Goal: Check status: Check status

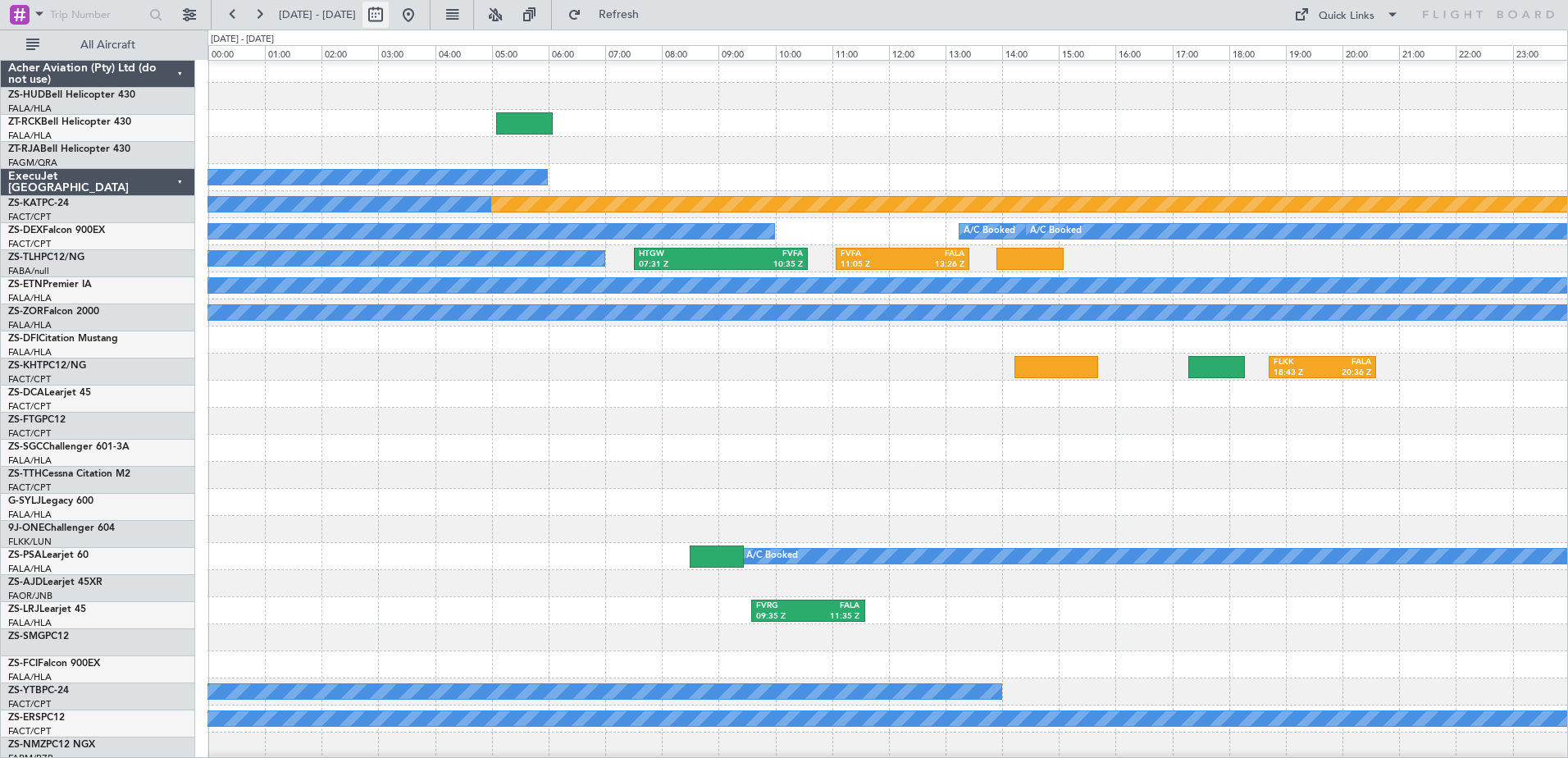
scroll to position [492, 0]
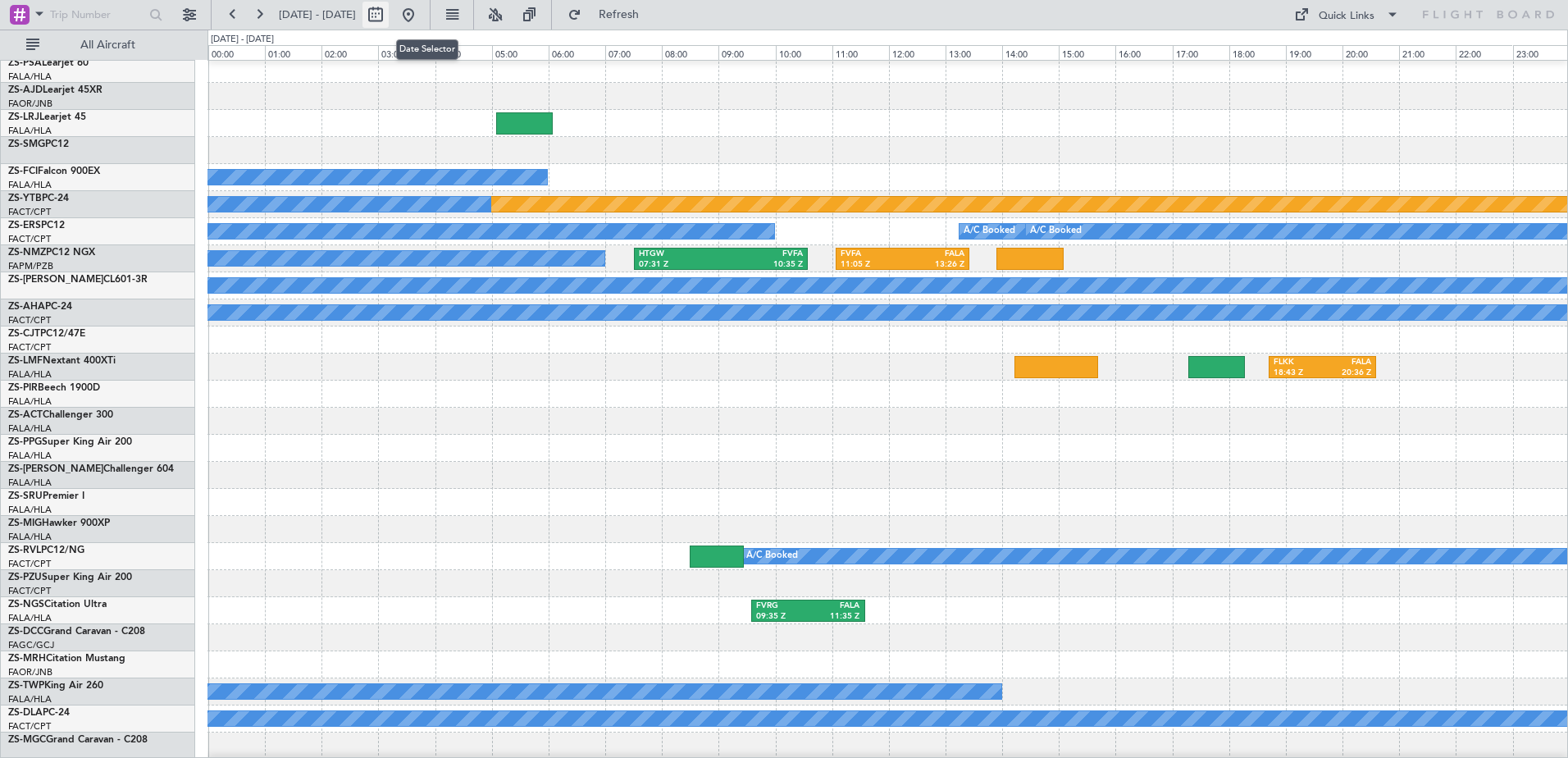
click at [389, 19] on button at bounding box center [376, 15] width 27 height 27
select select "9"
select select "2025"
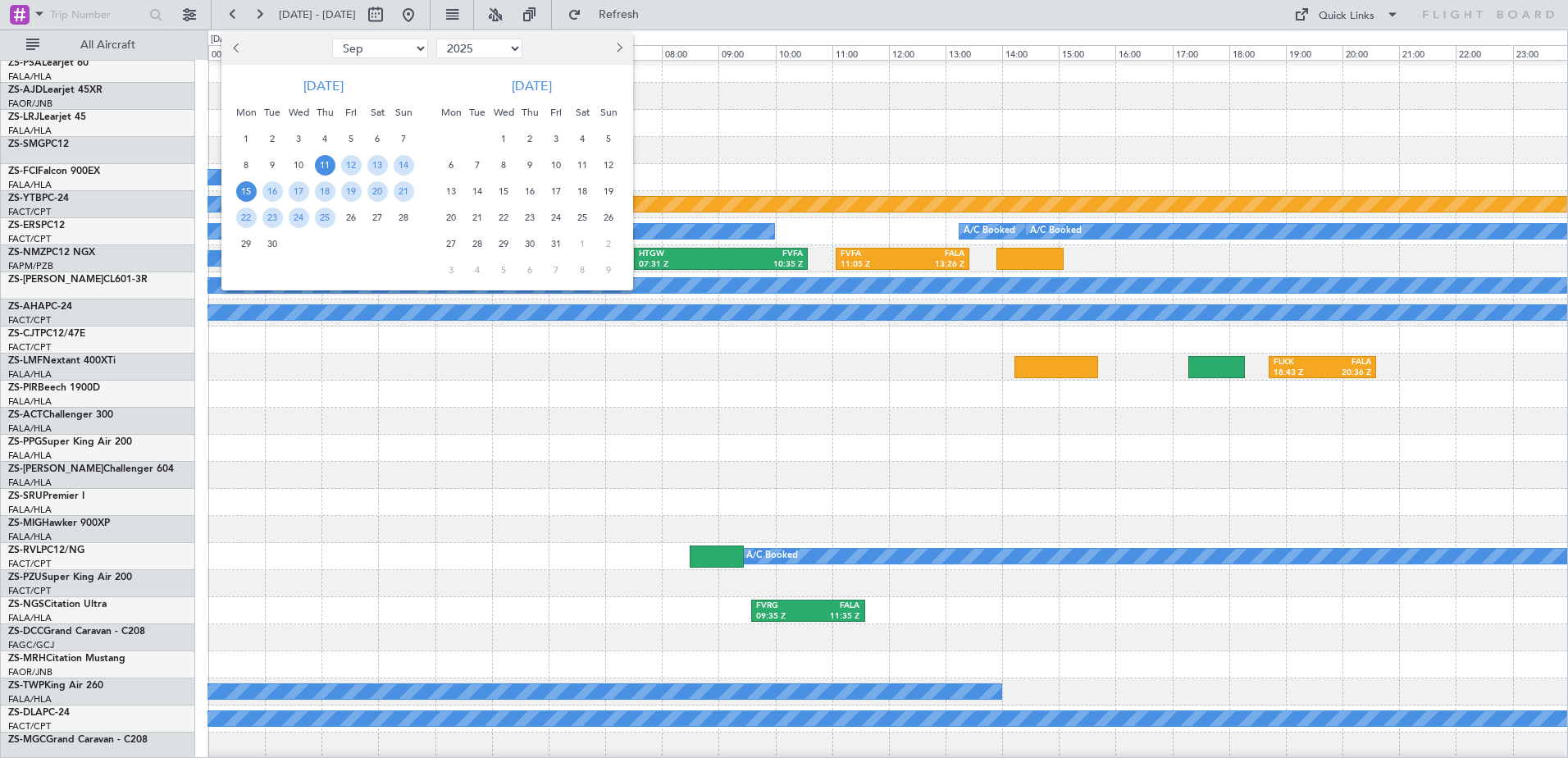
click at [244, 193] on span "15" at bounding box center [247, 192] width 21 height 21
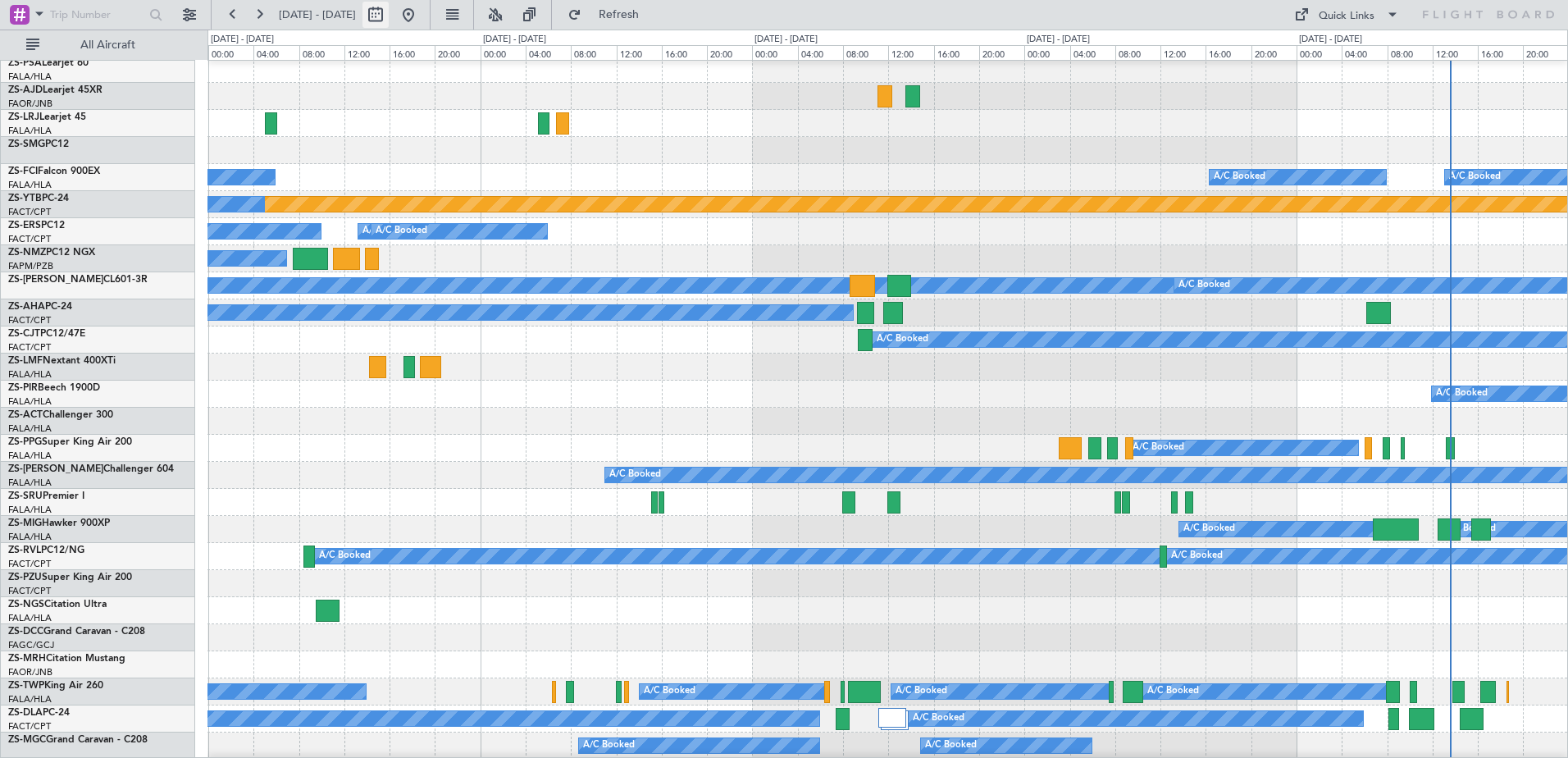
click at [389, 13] on button at bounding box center [376, 15] width 27 height 27
select select "9"
select select "2025"
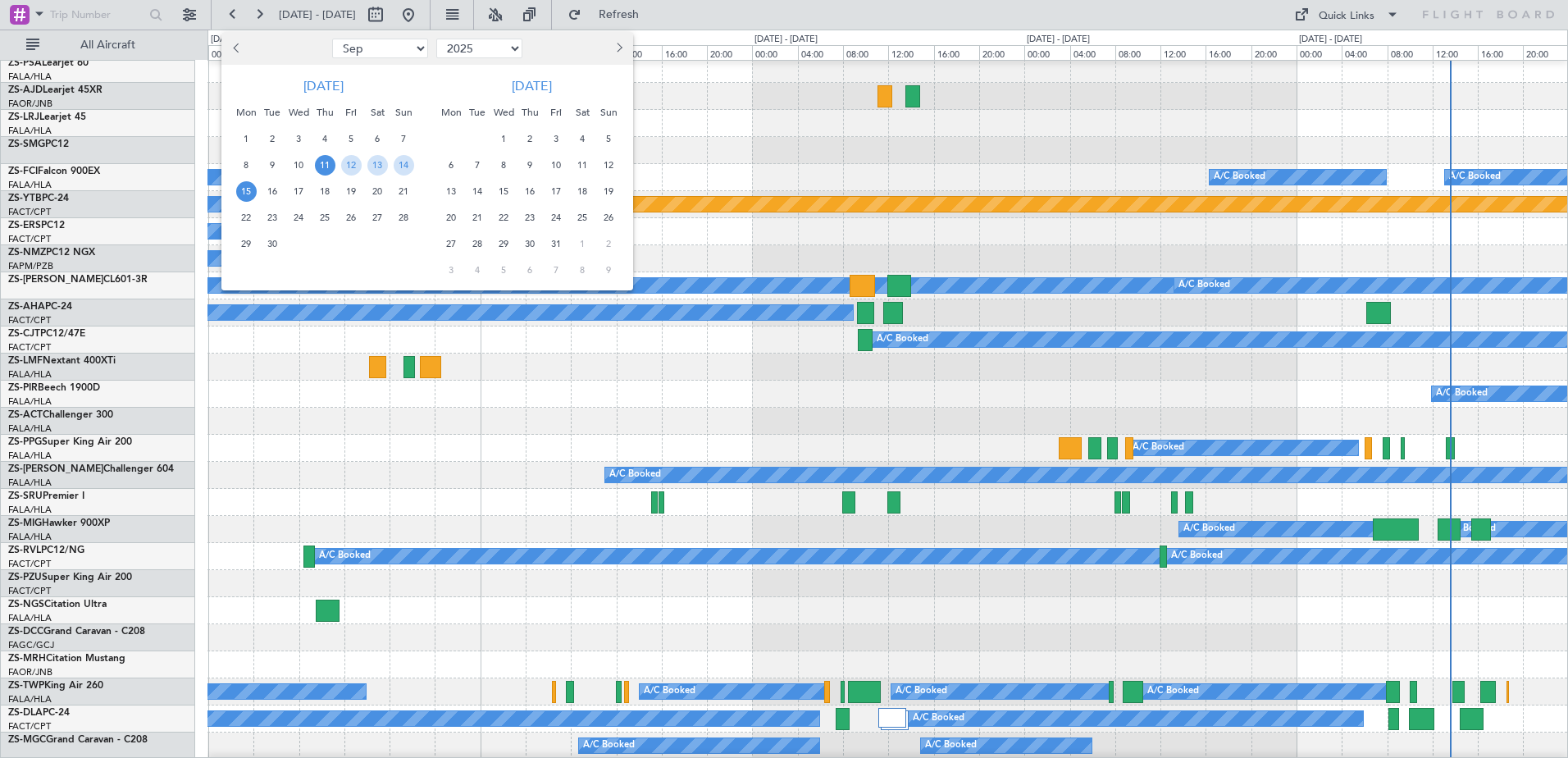
click at [248, 194] on span "15" at bounding box center [247, 192] width 21 height 21
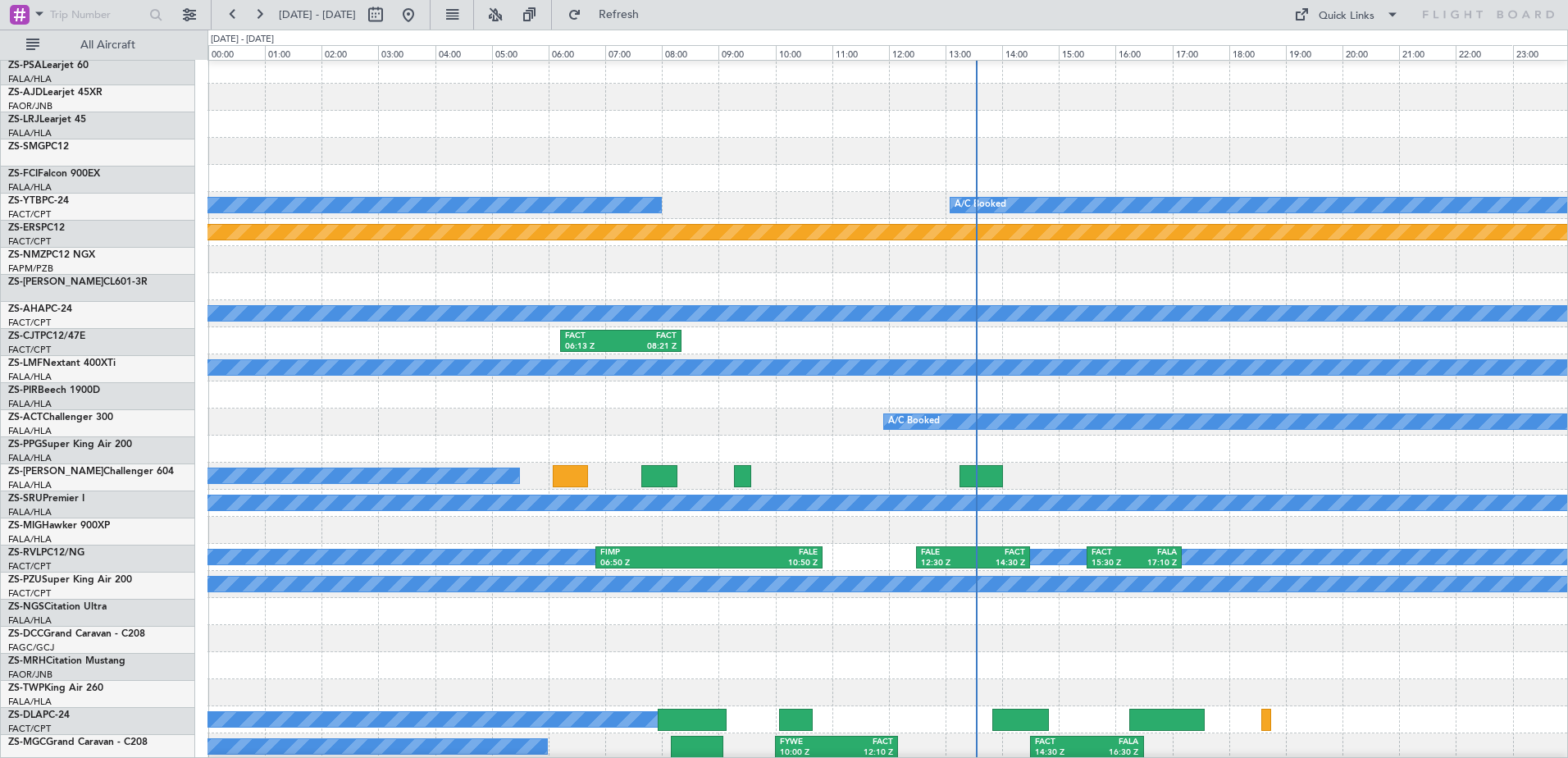
scroll to position [410, 0]
